Goal: Task Accomplishment & Management: Use online tool/utility

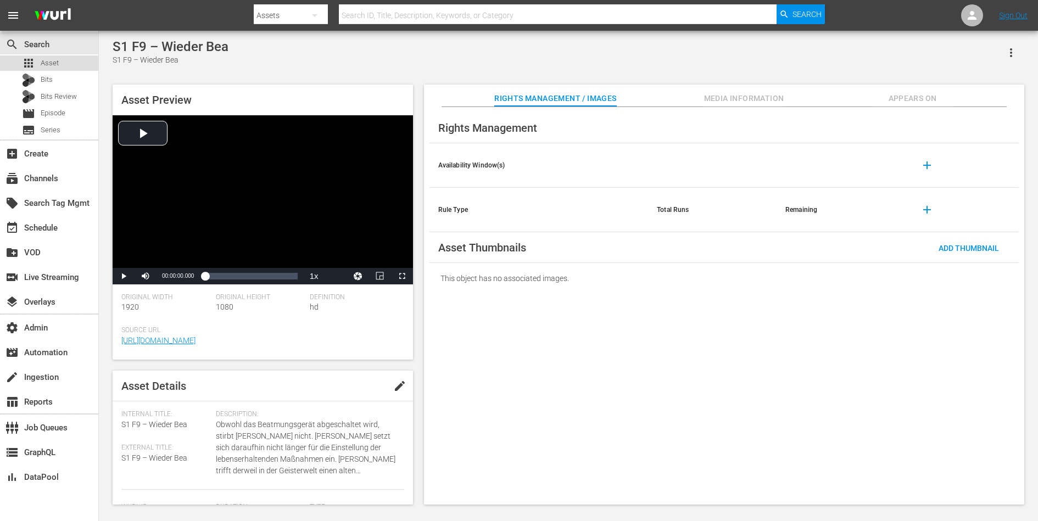
click at [86, 64] on div "apps Asset" at bounding box center [49, 62] width 98 height 15
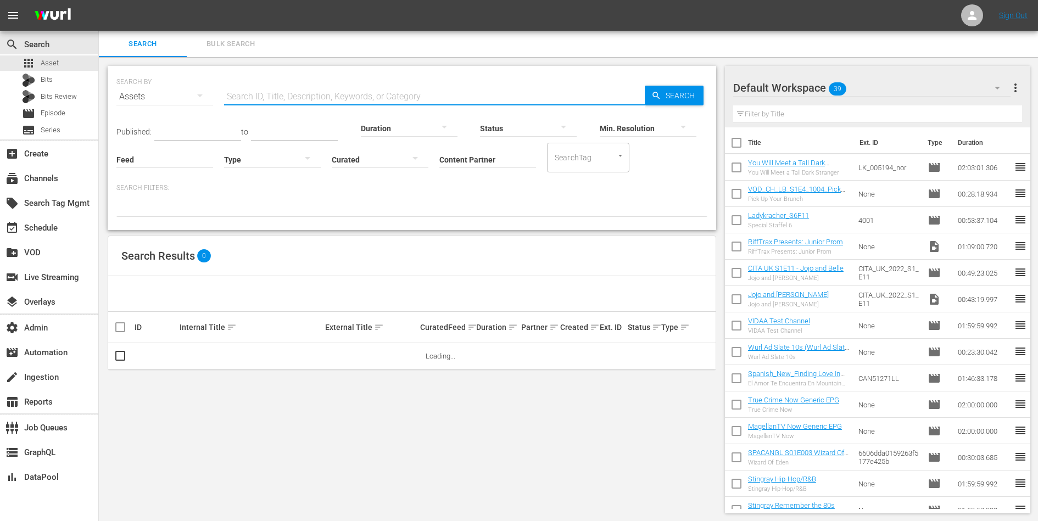
click at [355, 88] on input "text" at bounding box center [434, 96] width 421 height 26
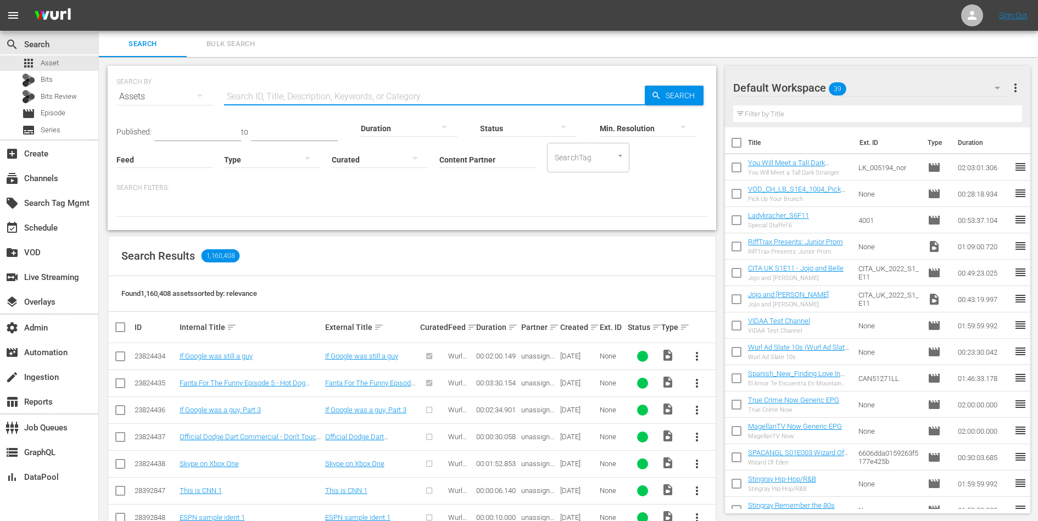
click at [254, 93] on input "text" at bounding box center [434, 96] width 421 height 26
paste input "S1 F1 – Pilotfolge"
type input "S1 F1 – Pilotfolge"
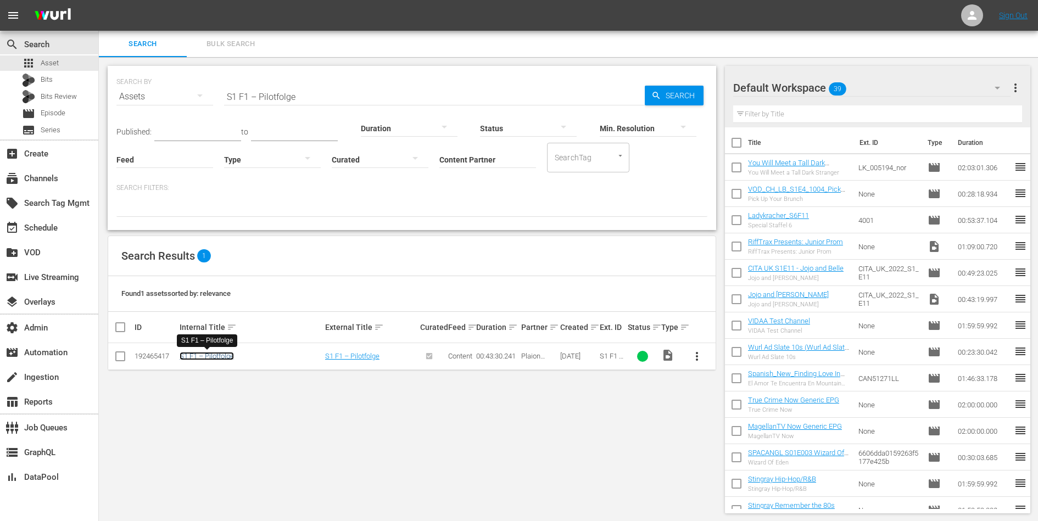
click at [204, 354] on link "S1 F1 – Pilotfolge" at bounding box center [207, 356] width 54 height 8
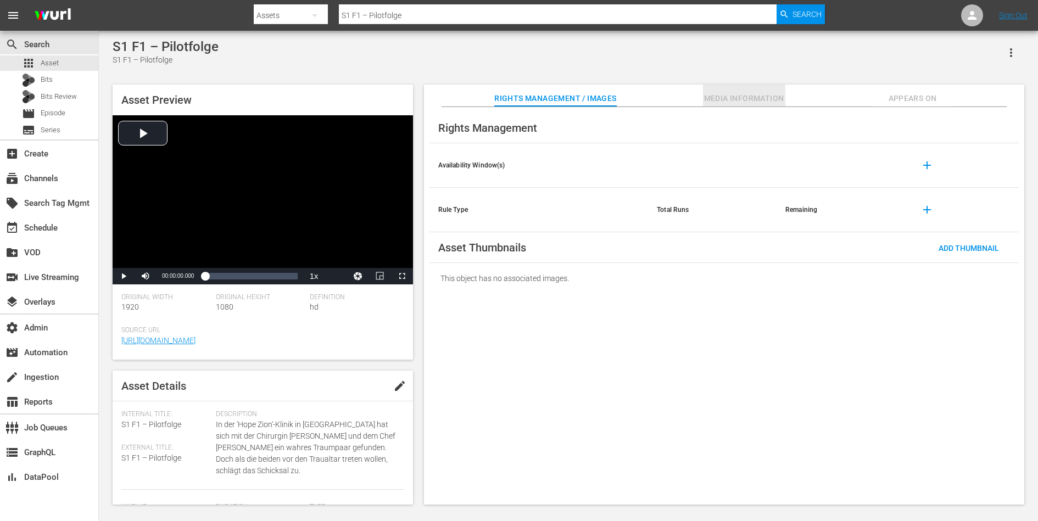
click at [756, 102] on span "Media Information" at bounding box center [744, 99] width 82 height 14
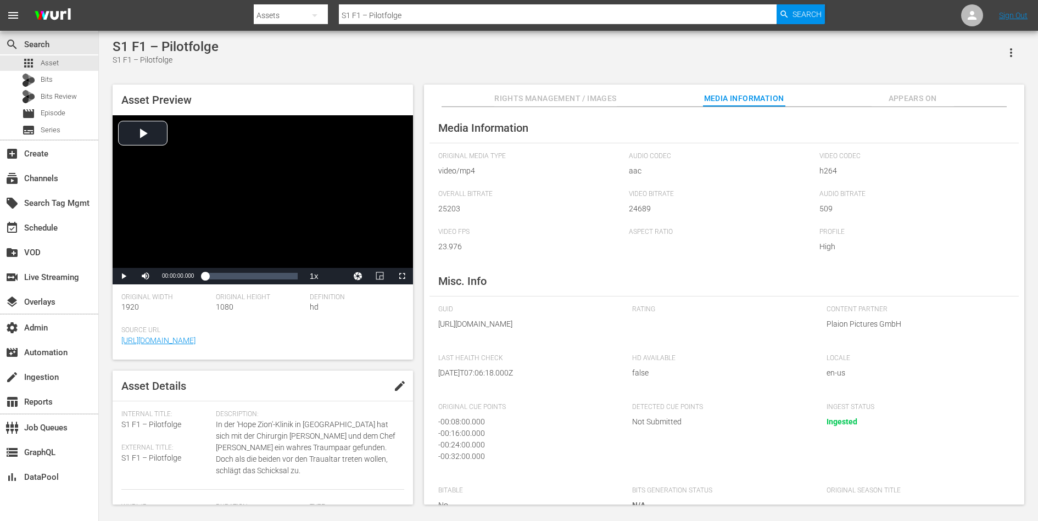
click at [555, 91] on button "Rights Management / Images" at bounding box center [555, 96] width 122 height 22
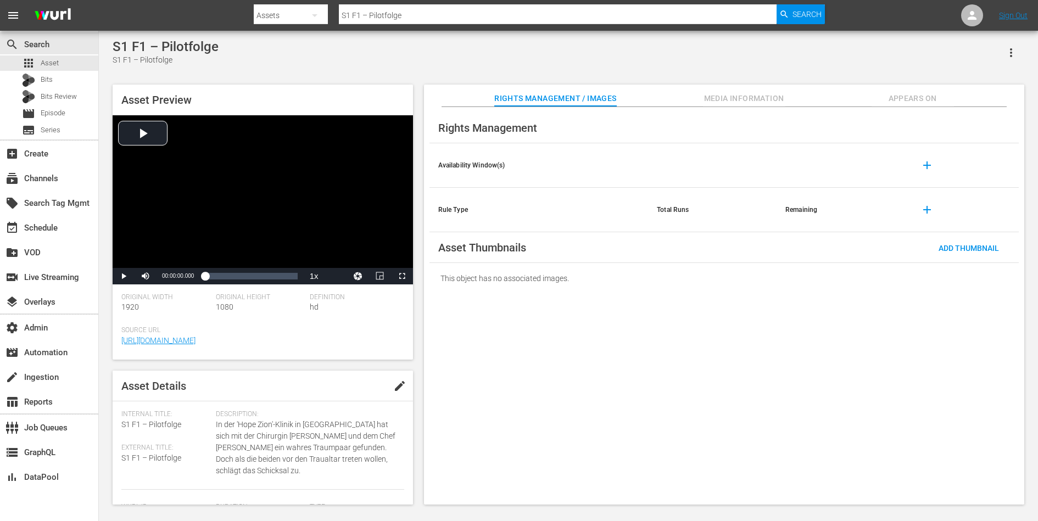
click at [558, 278] on div "This object has no associated images." at bounding box center [723, 278] width 589 height 31
click at [959, 255] on div "Add Thumbnail" at bounding box center [968, 248] width 78 height 20
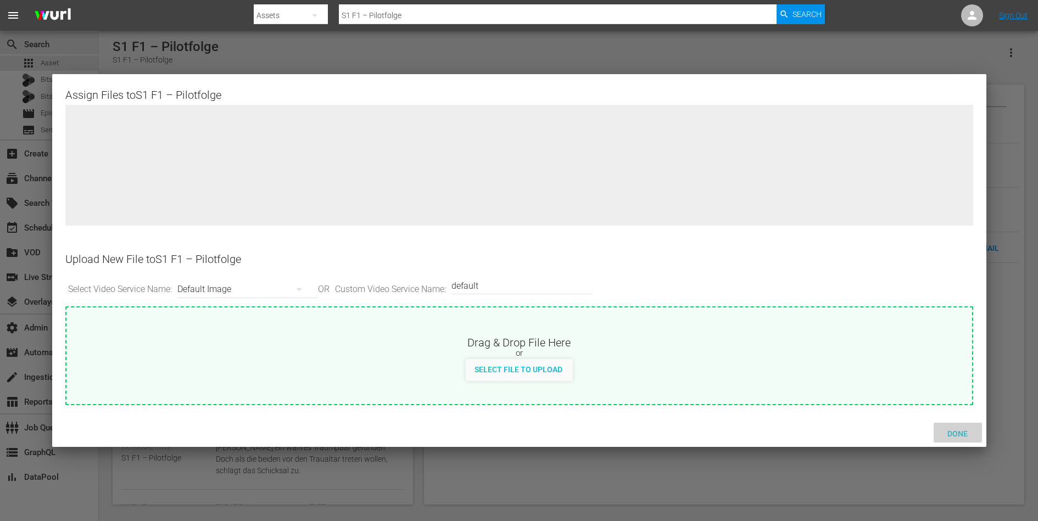
click at [956, 438] on div "Done" at bounding box center [957, 433] width 48 height 20
